Goal: Task Accomplishment & Management: Use online tool/utility

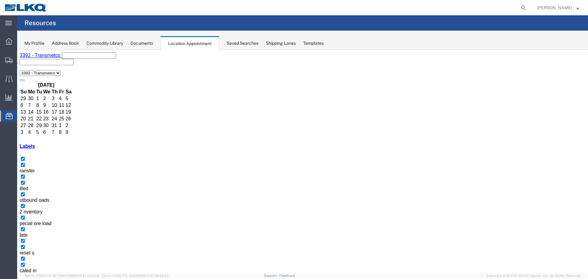
scroll to position [81, 0]
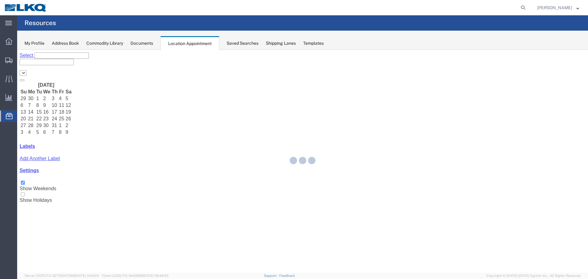
select select "28018"
